Goal: Information Seeking & Learning: Find specific page/section

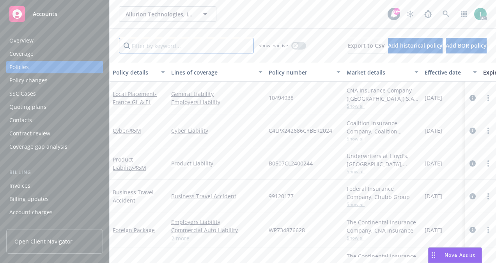
click at [222, 50] on input "Filter by keyword..." at bounding box center [186, 46] width 135 height 16
paste input "6072263542"
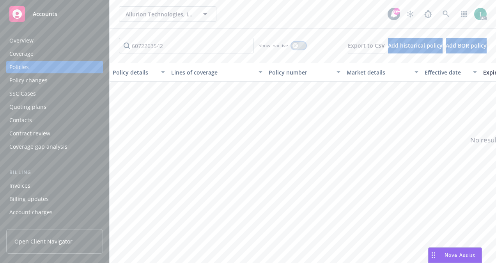
click at [294, 45] on icon "button" at bounding box center [295, 45] width 3 height 3
click at [210, 47] on input "6072263542" at bounding box center [186, 46] width 135 height 16
type input "6"
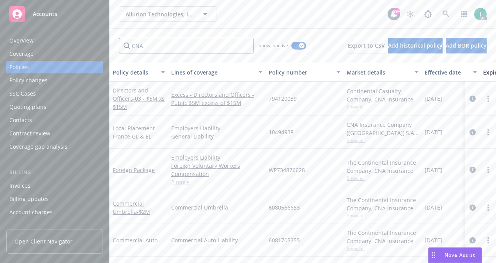
paste input "AN"
type input "CNA"
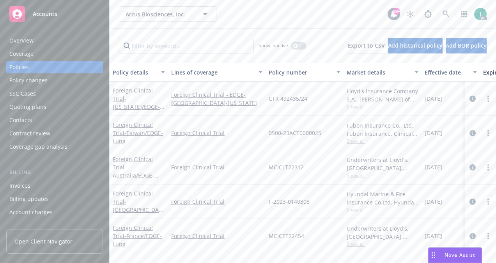
click at [35, 67] on div "Policies" at bounding box center [54, 67] width 91 height 12
